Goal: Transaction & Acquisition: Purchase product/service

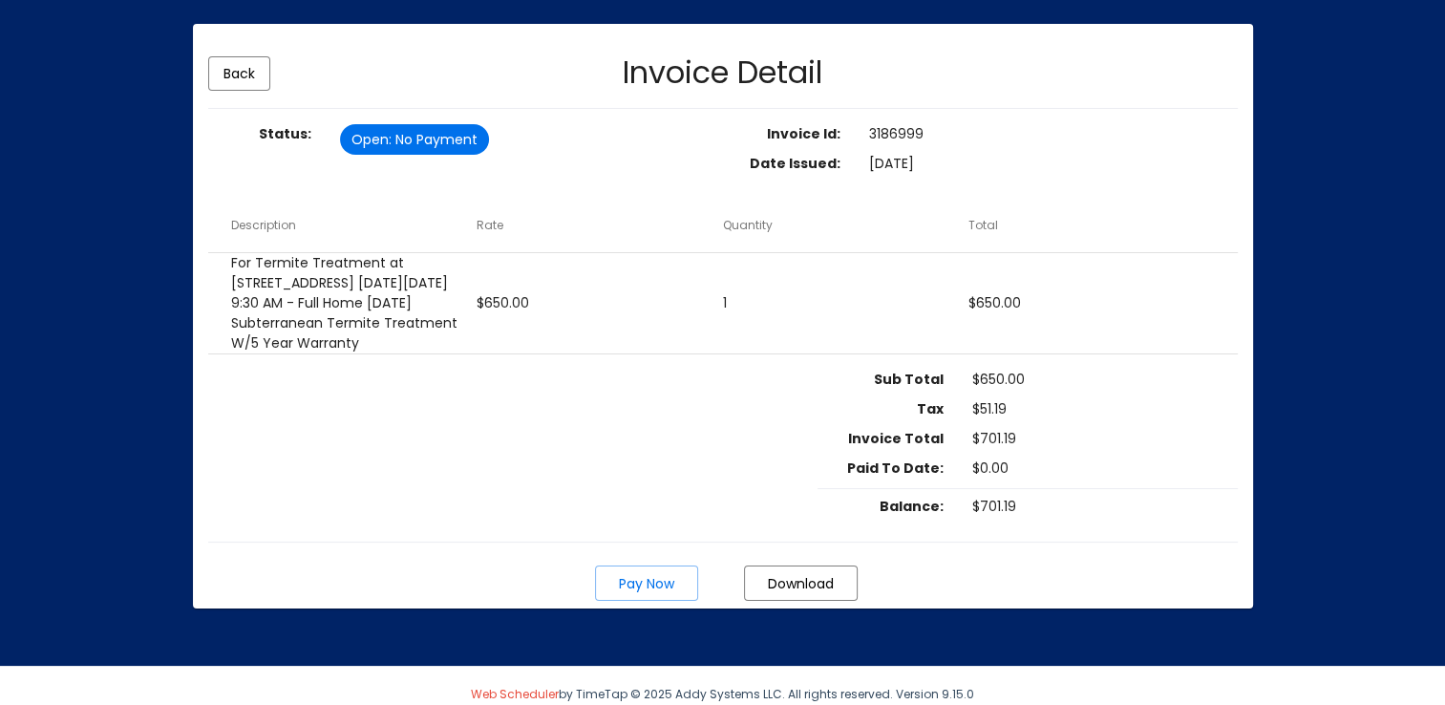
scroll to position [203, 0]
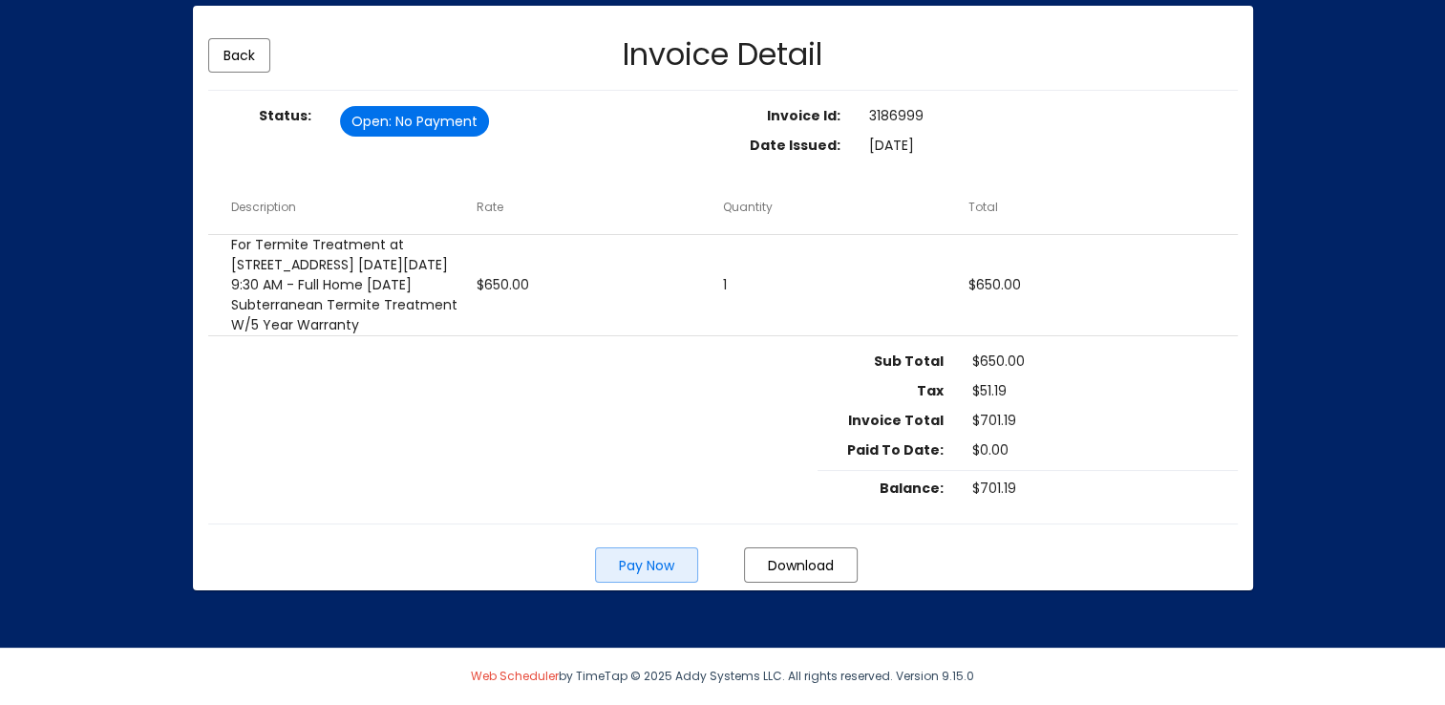
click at [648, 566] on span "Pay Now" at bounding box center [646, 565] width 55 height 19
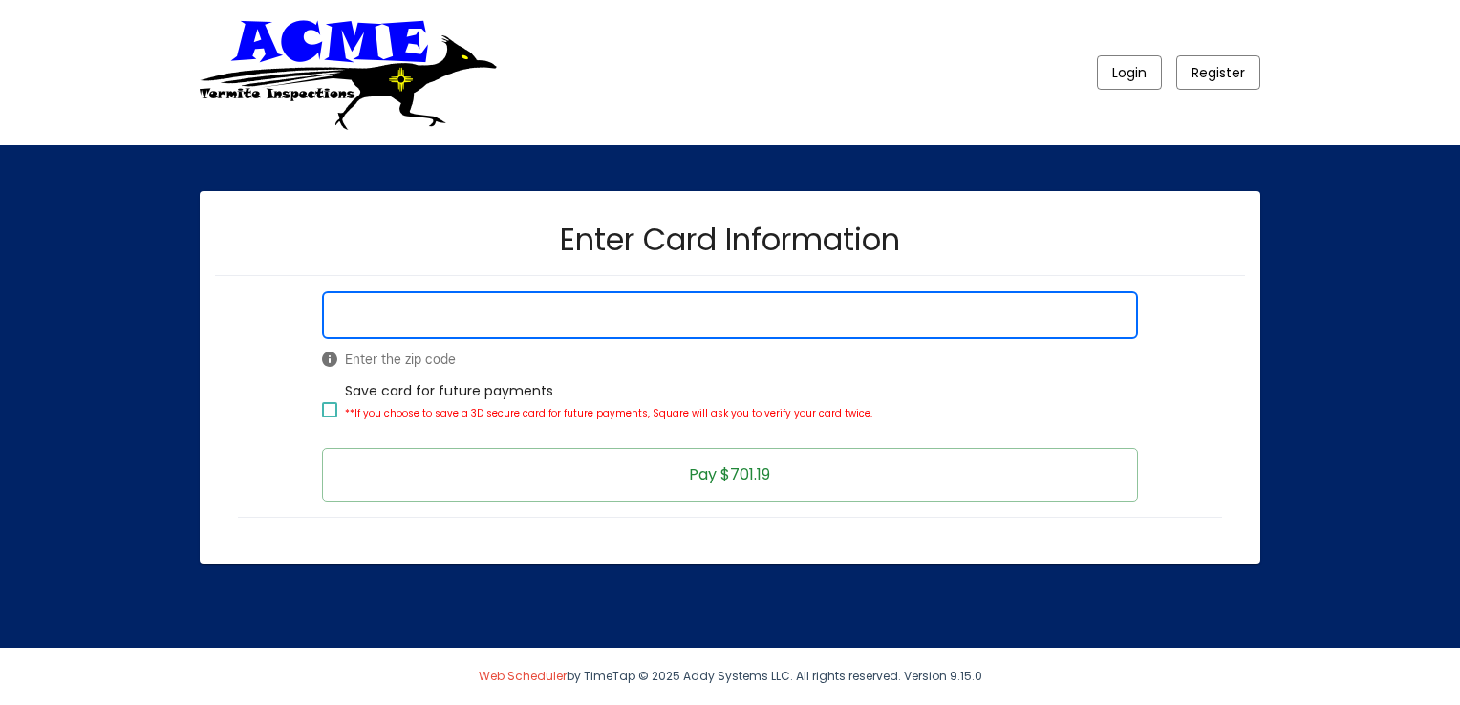
click at [761, 470] on span "Pay $701.19" at bounding box center [729, 474] width 81 height 22
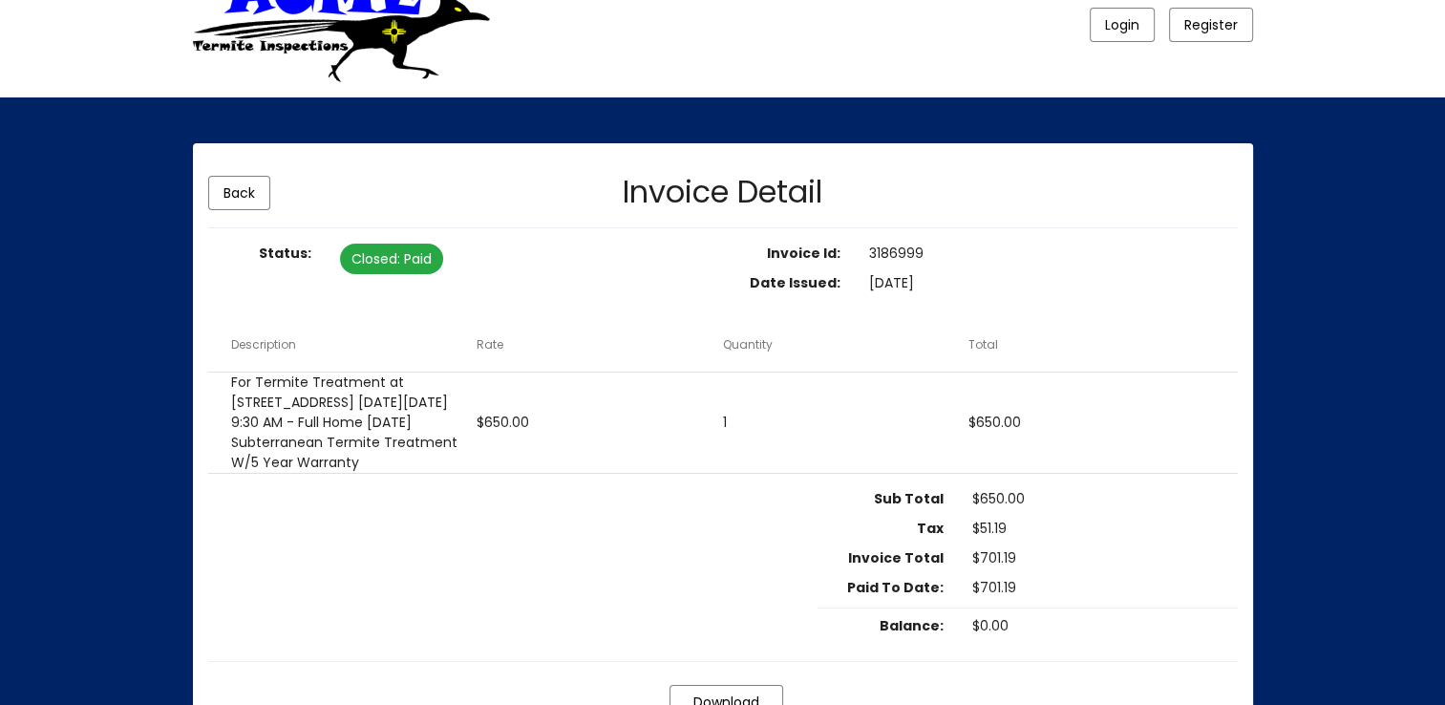
scroll to position [203, 0]
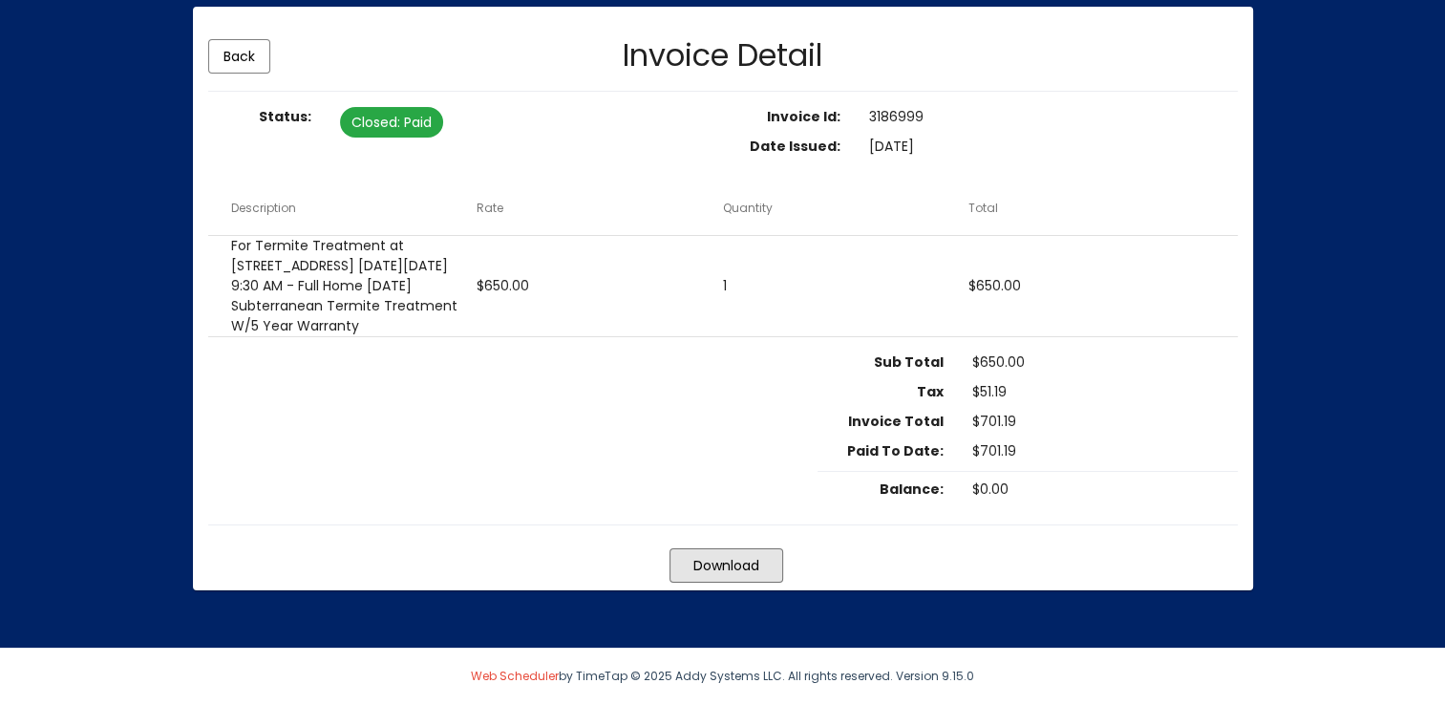
click at [737, 573] on span "Download" at bounding box center [727, 565] width 66 height 19
